Goal: Task Accomplishment & Management: Manage account settings

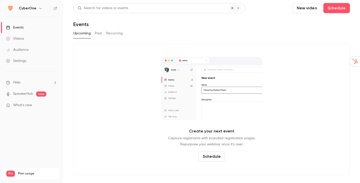
click at [36, 9] on div "CyberOne" at bounding box center [34, 8] width 31 height 6
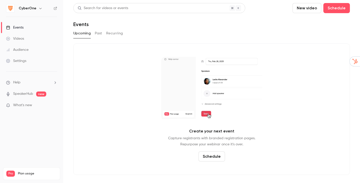
click at [40, 8] on icon "button" at bounding box center [40, 8] width 4 height 4
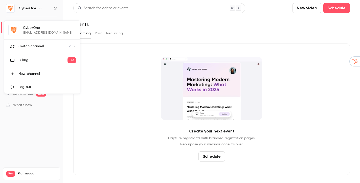
click at [51, 45] on div "Switch channel 2" at bounding box center [44, 46] width 52 height 5
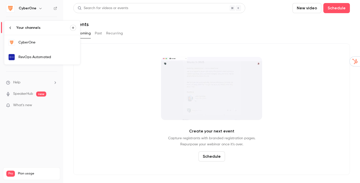
click at [50, 53] on link "RevOps Automated" at bounding box center [42, 57] width 76 height 15
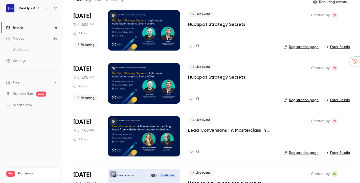
scroll to position [34, 0]
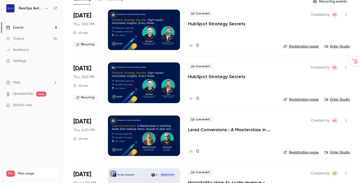
click at [230, 128] on p "Lead Conversions : A Masterclass in handling leads from website demo request to…" at bounding box center [231, 130] width 87 height 6
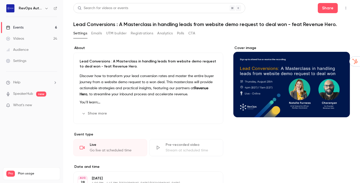
click at [98, 112] on button "Show more" at bounding box center [95, 113] width 30 height 8
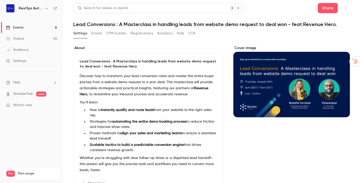
click at [79, 61] on div "Lead Conversions : A Masterclass in handling leads from website demo request to…" at bounding box center [148, 123] width 150 height 141
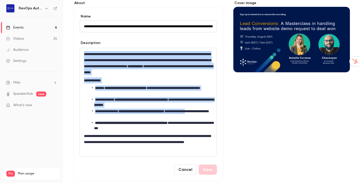
scroll to position [49, 0]
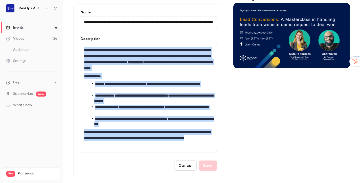
drag, startPoint x: 83, startPoint y: 98, endPoint x: 137, endPoint y: 143, distance: 69.9
click at [137, 143] on div "**********" at bounding box center [148, 98] width 137 height 108
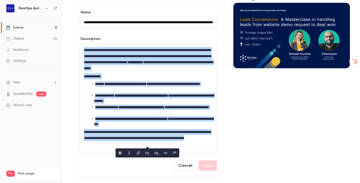
copy div "**********"
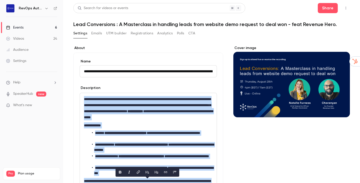
scroll to position [2, 0]
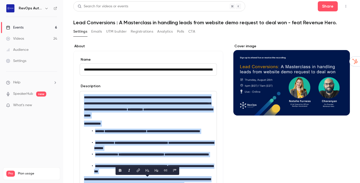
click at [117, 31] on button "UTM builder" at bounding box center [116, 32] width 20 height 8
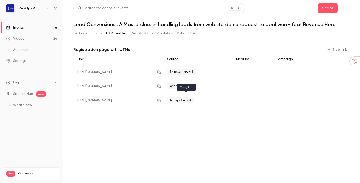
click at [161, 101] on icon "button" at bounding box center [158, 100] width 3 height 3
click at [81, 30] on button "Settings" at bounding box center [80, 33] width 14 height 8
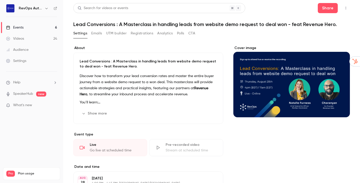
click at [304, 85] on div "Cover image" at bounding box center [291, 81] width 116 height 72
click at [0, 0] on input "Cover image" at bounding box center [0, 0] width 0 height 0
click at [347, 8] on icon "button" at bounding box center [346, 8] width 4 height 4
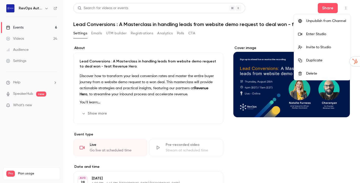
click at [274, 43] on div at bounding box center [180, 91] width 360 height 183
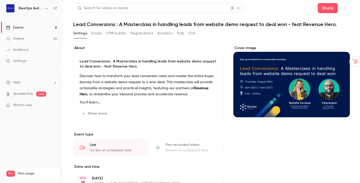
click at [28, 27] on link "Events 6" at bounding box center [31, 27] width 63 height 11
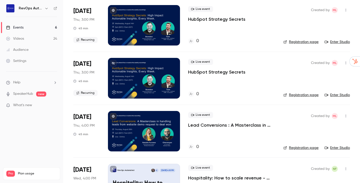
scroll to position [71, 0]
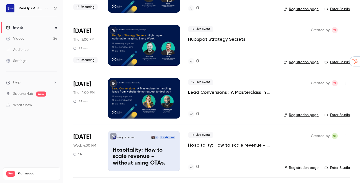
click at [309, 116] on link "Registration page" at bounding box center [300, 114] width 35 height 5
